Goal: Transaction & Acquisition: Obtain resource

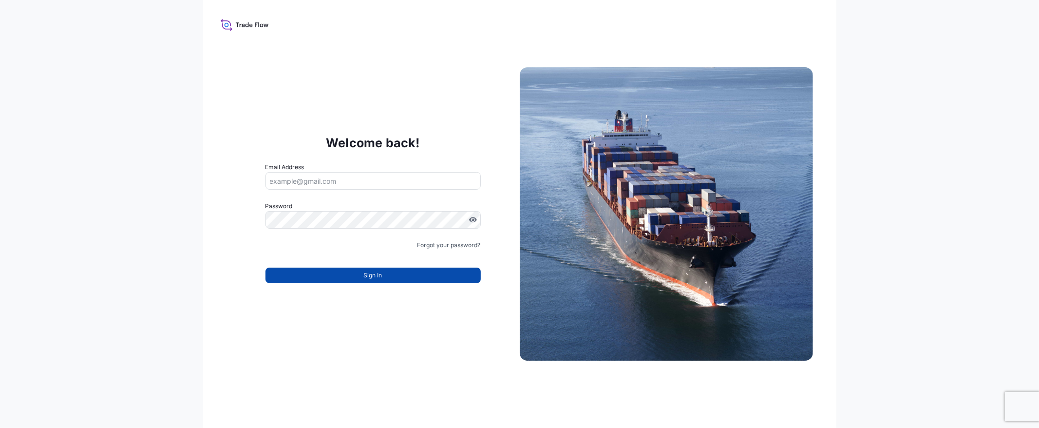
type input "[EMAIL_ADDRESS][DOMAIN_NAME]"
click at [354, 275] on button "Sign In" at bounding box center [372, 275] width 215 height 16
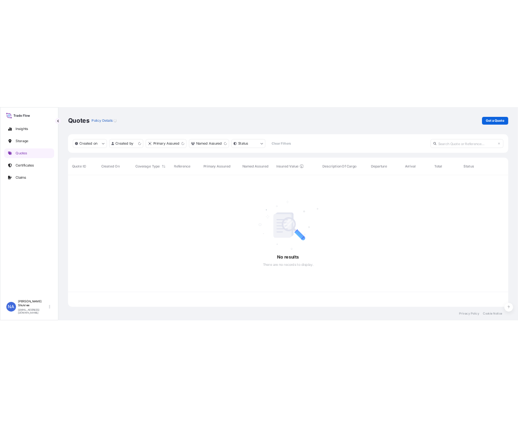
scroll to position [261, 875]
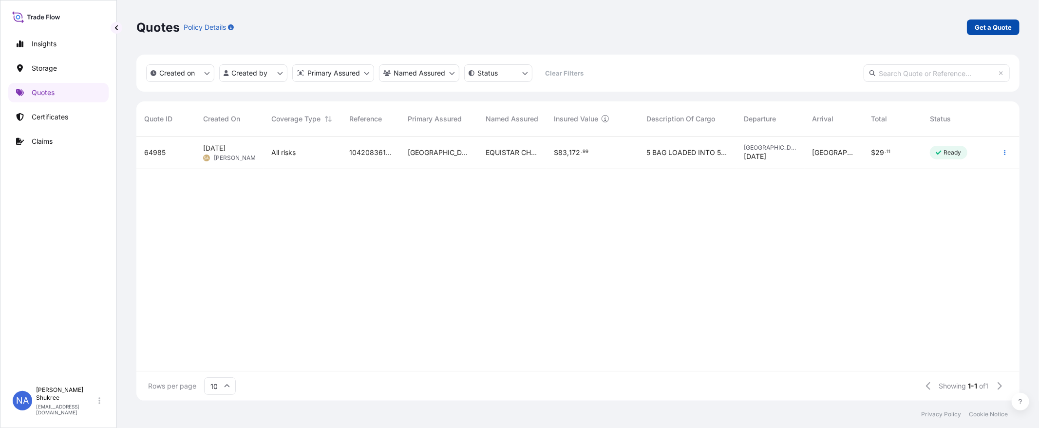
click at [997, 19] on div "Quotes Policy Details Get a Quote" at bounding box center [577, 27] width 883 height 55
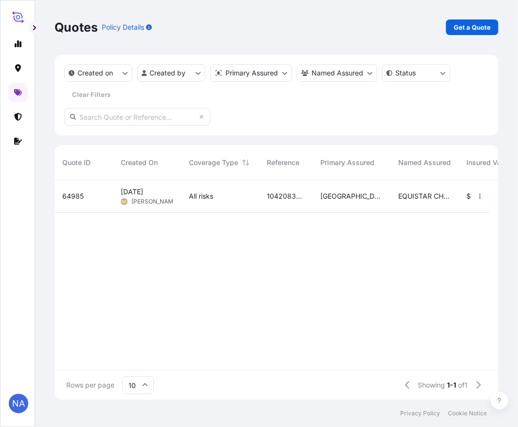
scroll to position [217, 436]
click at [458, 28] on p "Get a Quote" at bounding box center [472, 27] width 37 height 10
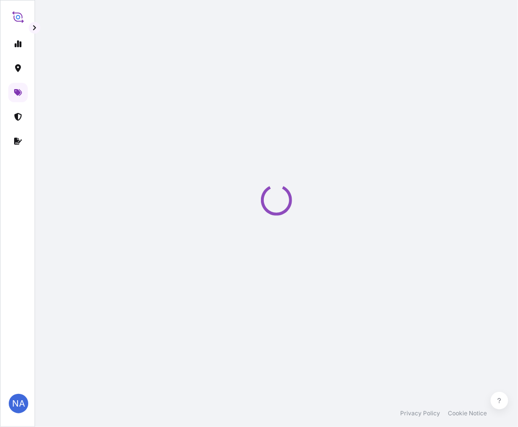
scroll to position [16, 0]
select select "Water"
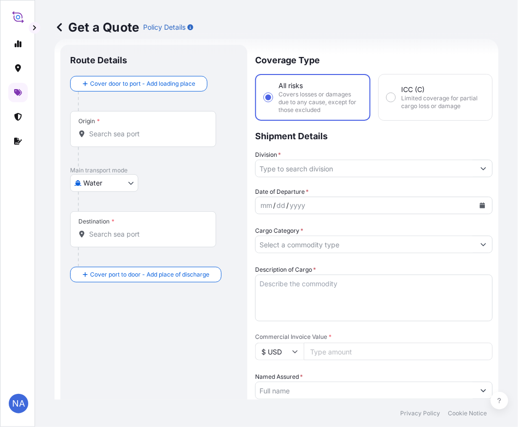
click at [148, 137] on input "Origin *" at bounding box center [146, 134] width 115 height 10
paste input "[GEOGRAPHIC_DATA], [GEOGRAPHIC_DATA]"
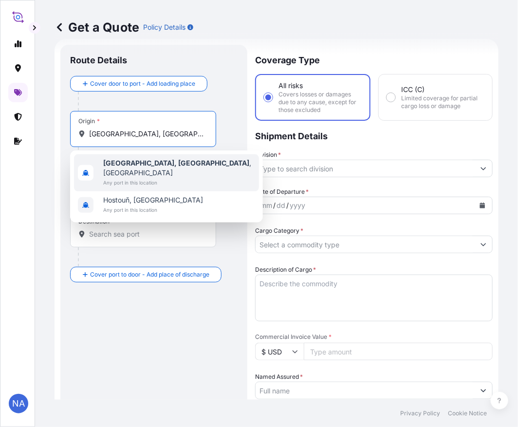
click at [145, 166] on span "[GEOGRAPHIC_DATA], [GEOGRAPHIC_DATA] , [GEOGRAPHIC_DATA]" at bounding box center [179, 167] width 152 height 19
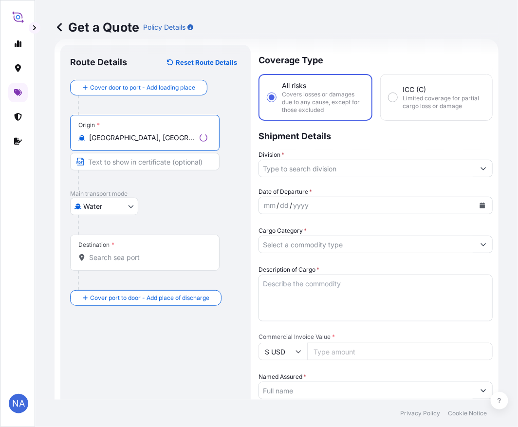
type input "[GEOGRAPHIC_DATA], [GEOGRAPHIC_DATA], [GEOGRAPHIC_DATA]"
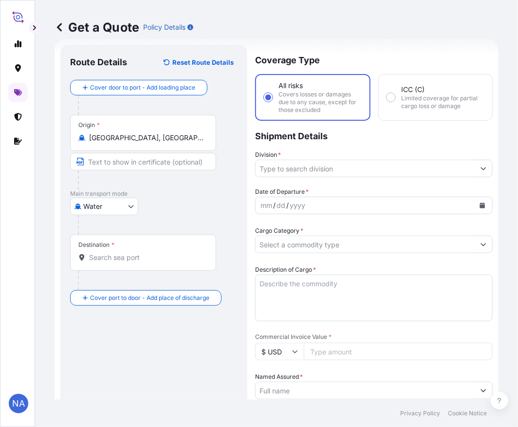
click at [133, 259] on input "Destination *" at bounding box center [146, 258] width 115 height 10
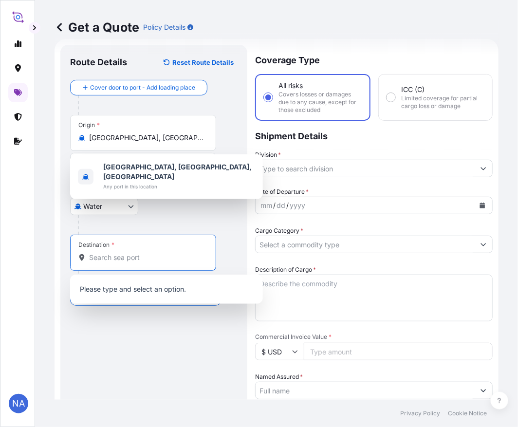
paste input "[GEOGRAPHIC_DATA], [GEOGRAPHIC_DATA]"
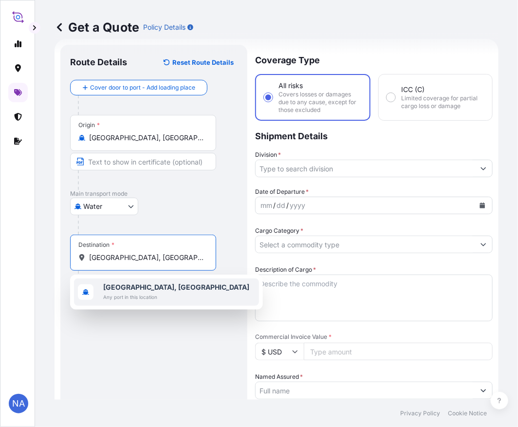
click at [129, 295] on span "Any port in this location" at bounding box center [176, 297] width 146 height 10
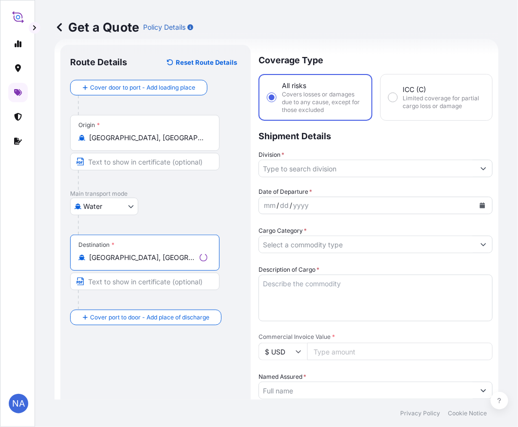
type input "[GEOGRAPHIC_DATA], [GEOGRAPHIC_DATA]"
click at [274, 171] on input "Division *" at bounding box center [367, 169] width 216 height 18
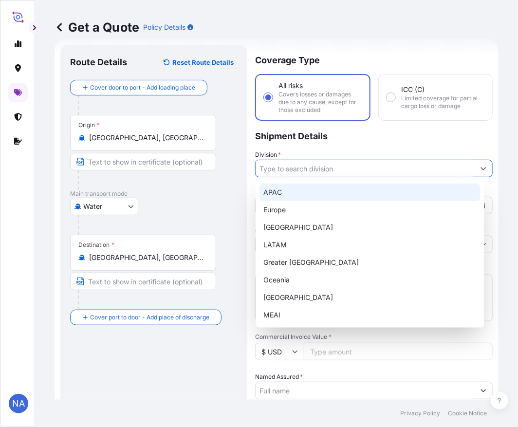
click at [274, 195] on div "APAC" at bounding box center [370, 193] width 221 height 18
type input "APAC"
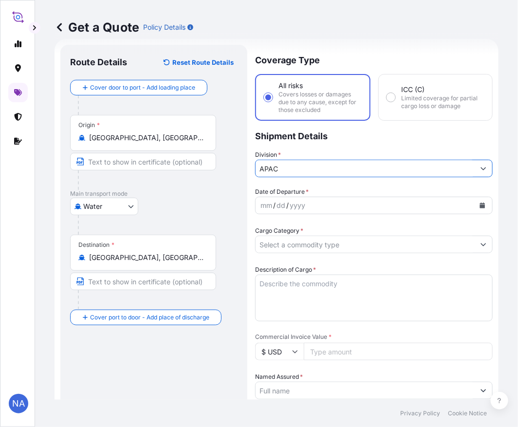
click at [317, 148] on p "Shipment Details" at bounding box center [374, 135] width 238 height 29
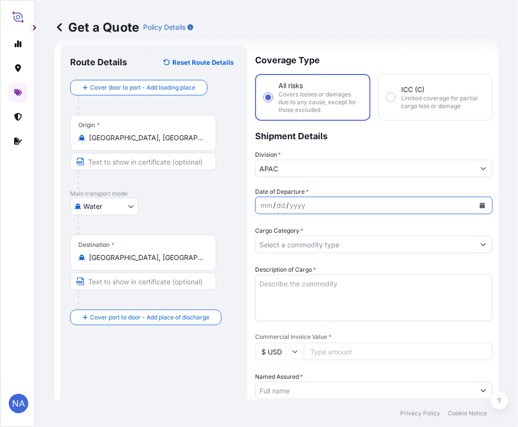
click at [480, 203] on icon "Calendar" at bounding box center [482, 206] width 5 height 6
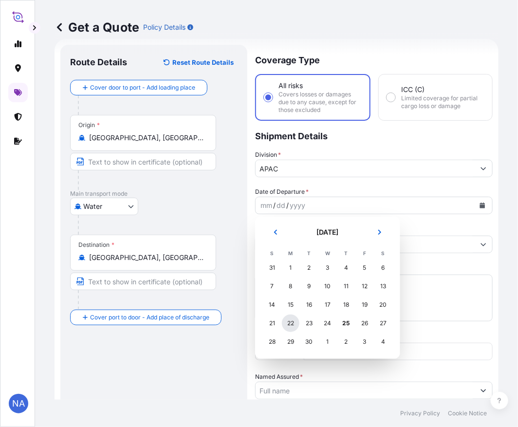
click at [291, 324] on div "22" at bounding box center [291, 324] width 18 height 18
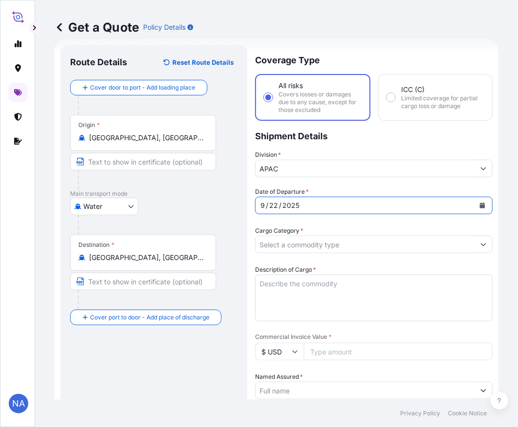
click at [421, 220] on div "Date of Departure * [DATE] Cargo Category * Description of Cargo * Commercial I…" at bounding box center [374, 416] width 238 height 458
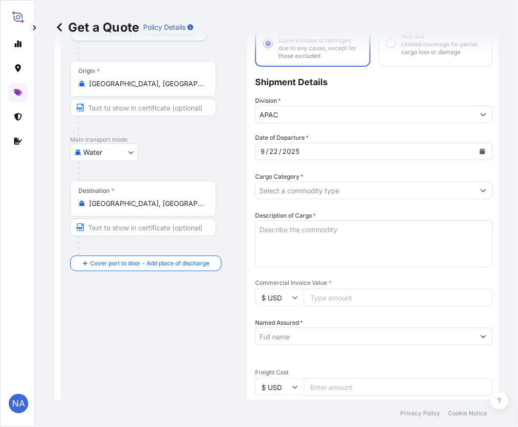
click at [299, 182] on input "Cargo Category *" at bounding box center [365, 191] width 219 height 18
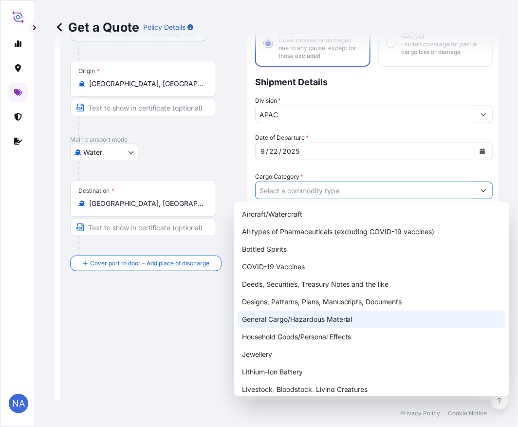
click at [280, 316] on div "General Cargo/Hazardous Material" at bounding box center [371, 320] width 267 height 18
type input "General Cargo/Hazardous Material"
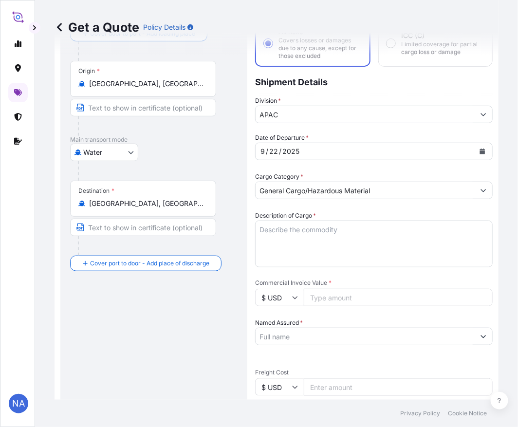
click at [344, 177] on div "Cargo Category * General Cargo/Hazardous Material" at bounding box center [374, 185] width 238 height 27
click at [269, 229] on textarea "Description of Cargo *" at bounding box center [374, 244] width 238 height 47
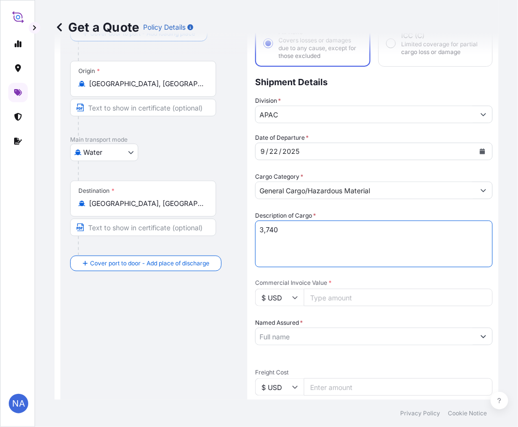
paste textarea "BAGS LOADED INTO 4 40' CONTAINER(S) PETROTHENE GA564189, 55BAG"
type textarea "3,740 BAGS LOADED INTO 4 40' CONTAINER(S) PETROTHENE GA564189, 55BAG"
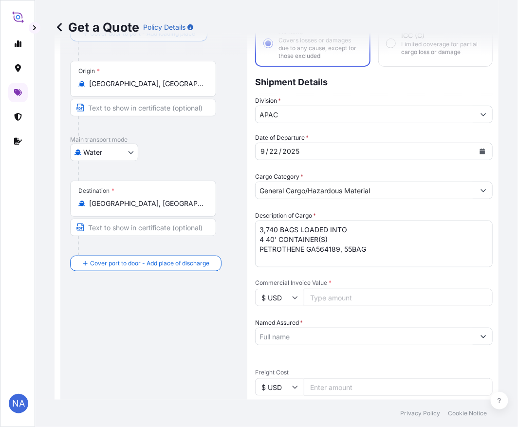
click at [337, 211] on div "Description of Cargo * 3,740 BAGS LOADED INTO 4 40' CONTAINER(S) PETROTHENE GA5…" at bounding box center [374, 239] width 238 height 56
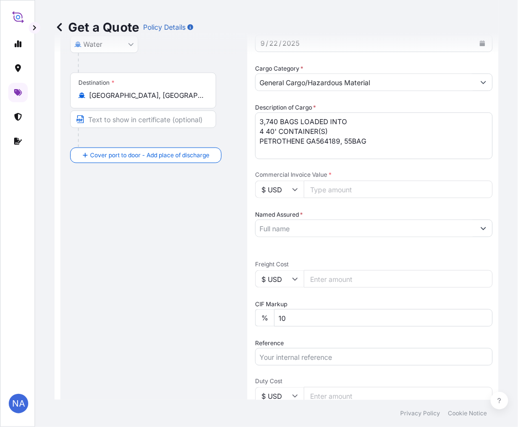
click at [329, 184] on input "Commercial Invoice Value *" at bounding box center [398, 190] width 189 height 18
paste input "84150"
type input "84150"
click at [336, 171] on span "Commercial Invoice Value *" at bounding box center [374, 175] width 238 height 8
click at [336, 181] on input "84150" at bounding box center [398, 190] width 189 height 18
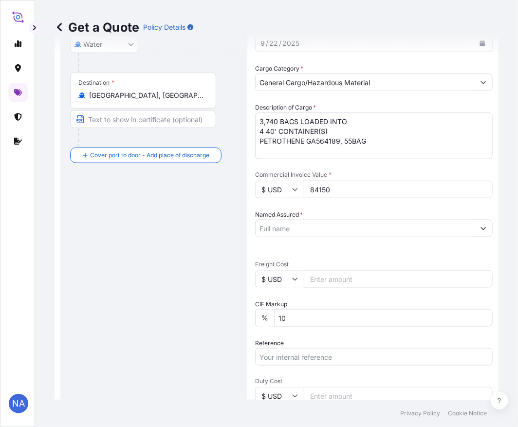
click at [329, 224] on input "Named Assured *" at bounding box center [365, 229] width 219 height 18
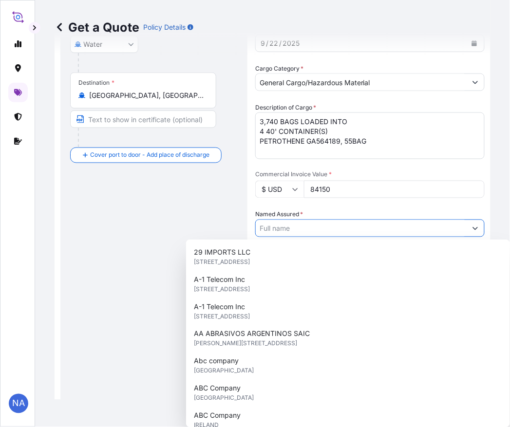
paste input "EQUISTAR CHEMICALS, LP"
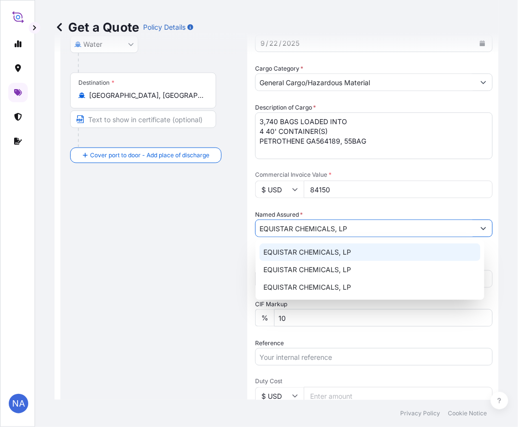
click at [304, 252] on span "EQUISTAR CHEMICALS, LP" at bounding box center [307, 252] width 88 height 10
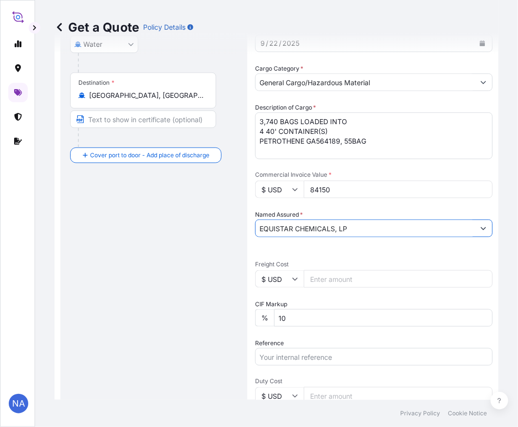
type input "EQUISTAR CHEMICALS, LP"
click at [317, 210] on div "Named Assured * EQUISTAR CHEMICALS, LP" at bounding box center [374, 223] width 238 height 27
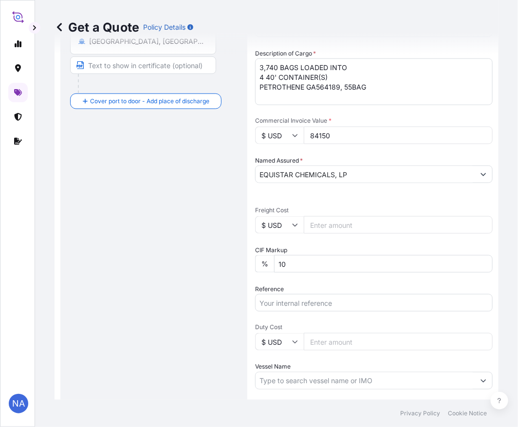
scroll to position [286, 0]
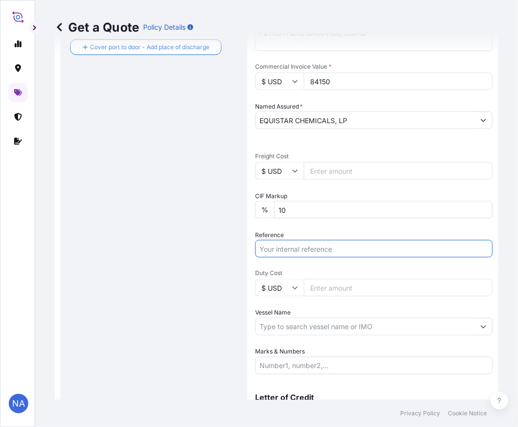
click at [320, 240] on input "Reference" at bounding box center [374, 249] width 238 height 18
paste input "10420865900"
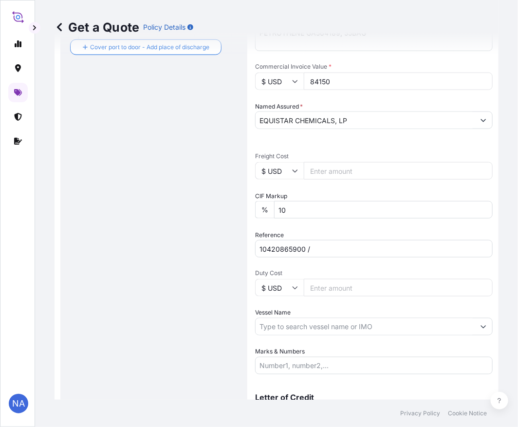
click at [341, 245] on input "10420865900 /" at bounding box center [374, 249] width 238 height 18
paste input "5013202342"
type input "10420865900 / 5013202342"
click at [294, 325] on input "Vessel Name" at bounding box center [365, 327] width 219 height 18
paste input "MSC CADIZ"
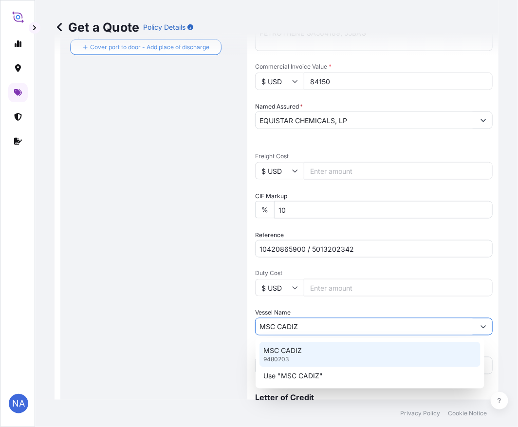
click at [299, 350] on p "MSC CADIZ" at bounding box center [282, 351] width 38 height 10
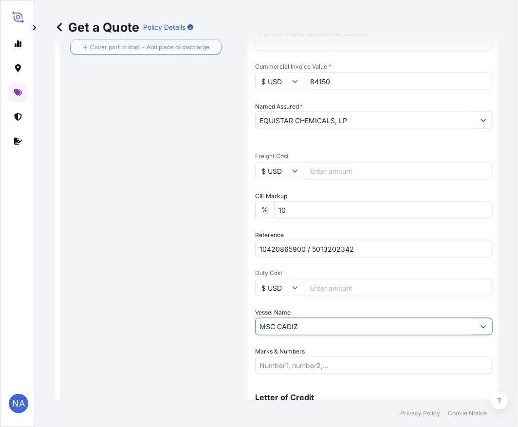
type input "MSC CADIZ"
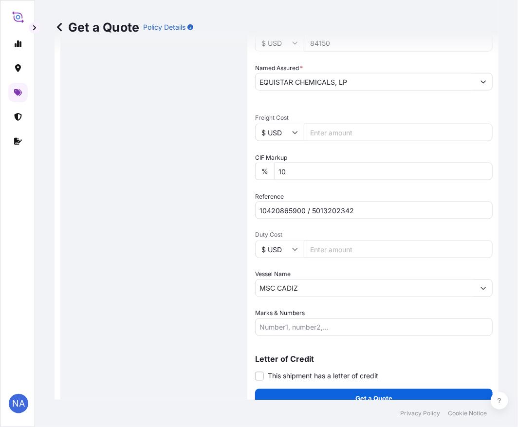
scroll to position [337, 0]
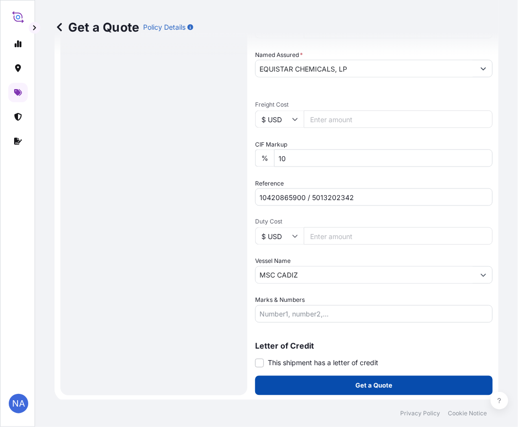
click at [306, 383] on button "Get a Quote" at bounding box center [374, 385] width 238 height 19
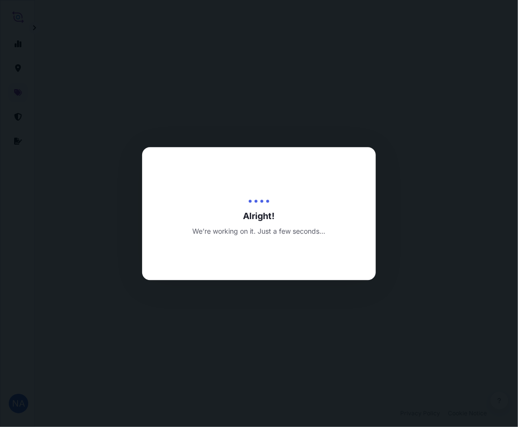
select select "Water"
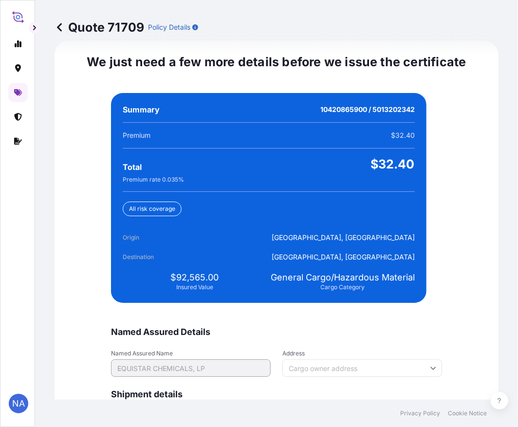
scroll to position [2289, 0]
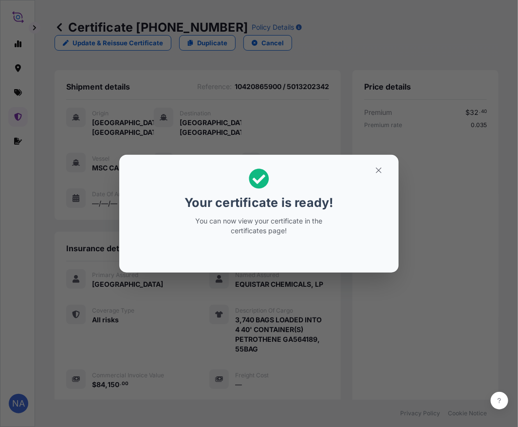
click at [391, 377] on div "Your certificate is ready! You can now view your certificate in the certificate…" at bounding box center [259, 214] width 518 height 428
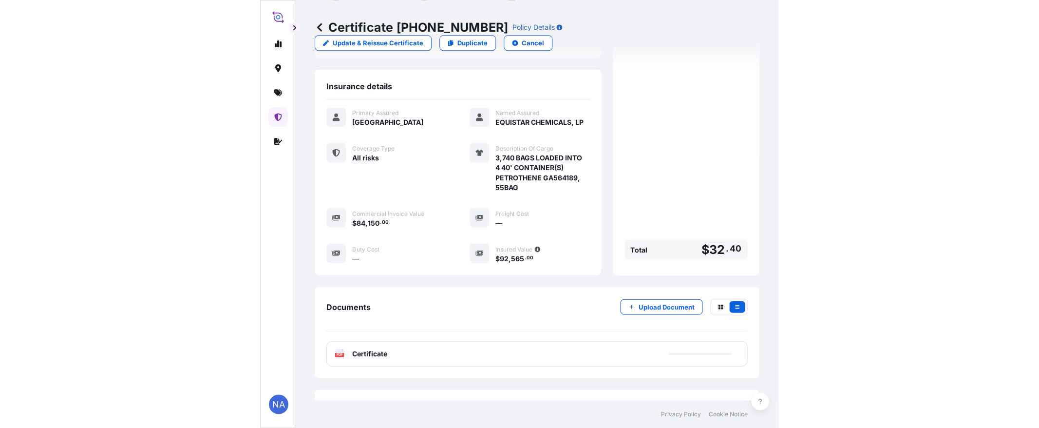
scroll to position [202, 0]
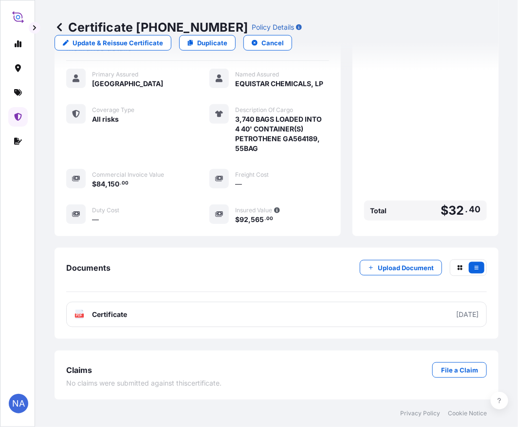
click at [222, 320] on link "PDF Certificate [DATE]" at bounding box center [276, 314] width 421 height 25
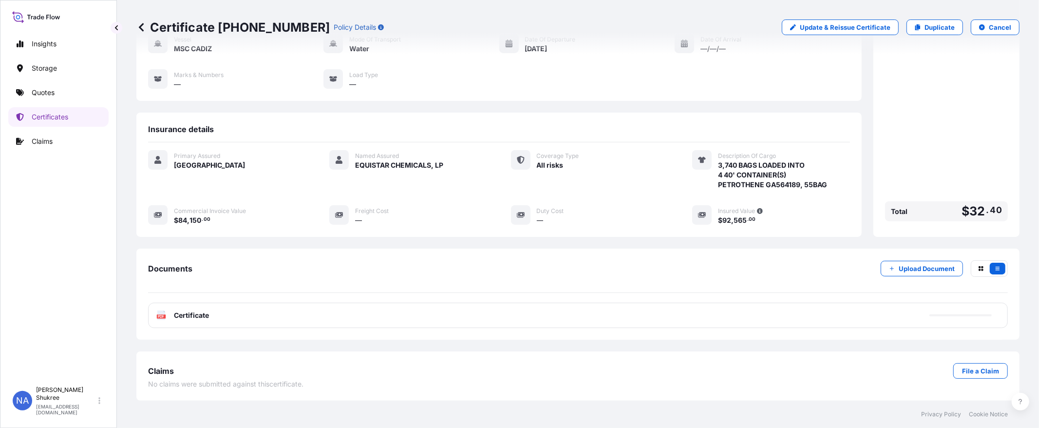
scroll to position [94, 0]
